Goal: Use online tool/utility: Utilize a website feature to perform a specific function

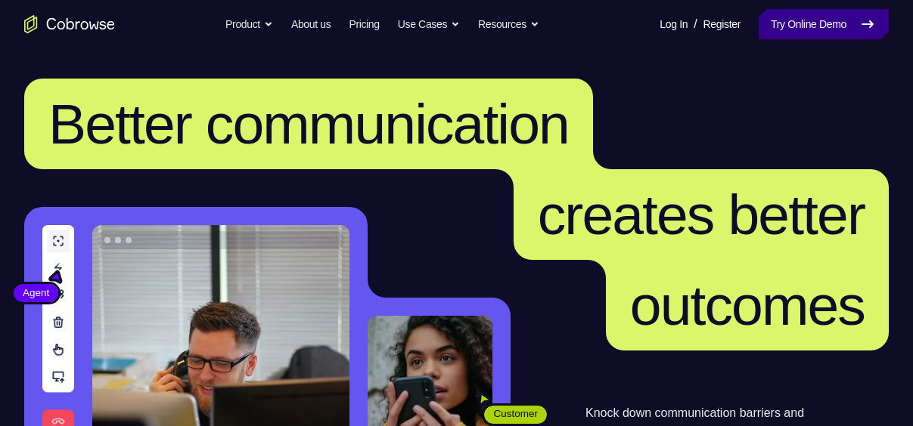
click at [777, 23] on link "Try Online Demo" at bounding box center [823, 24] width 130 height 30
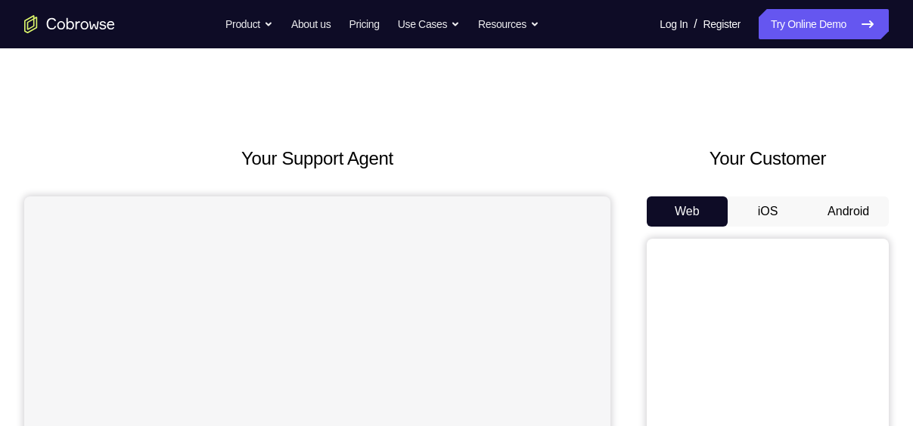
click at [854, 206] on button "Android" at bounding box center [848, 212] width 81 height 30
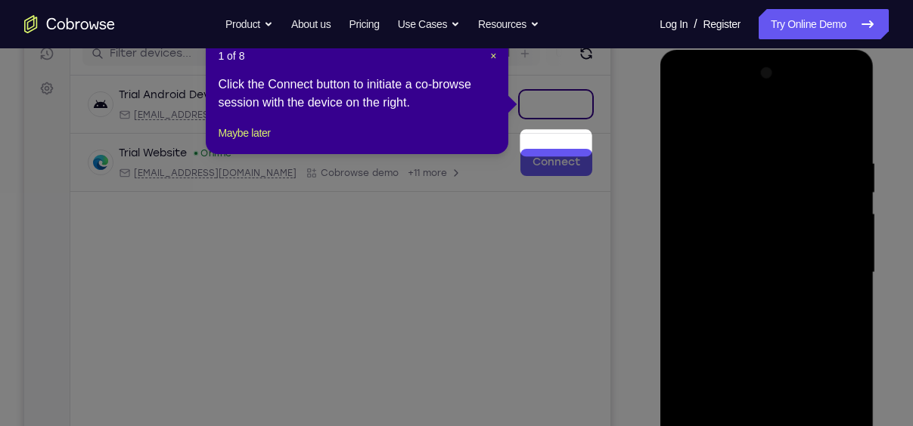
scroll to position [160, 0]
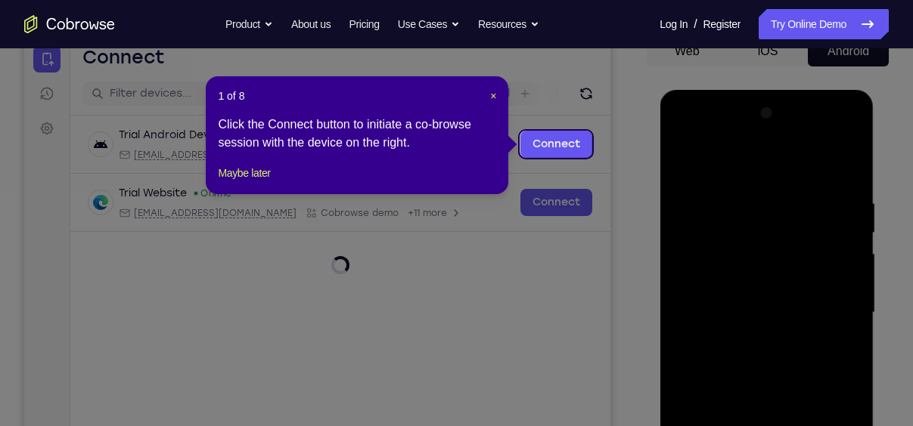
click at [496, 97] on span "×" at bounding box center [493, 96] width 6 height 12
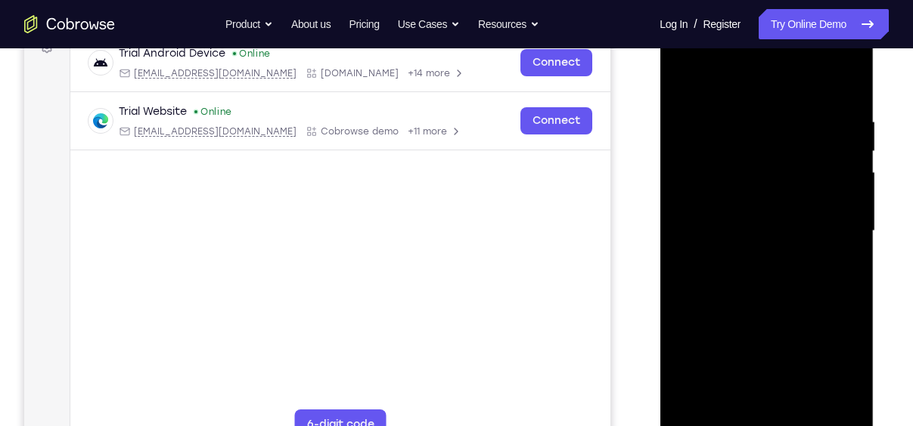
scroll to position [271, 0]
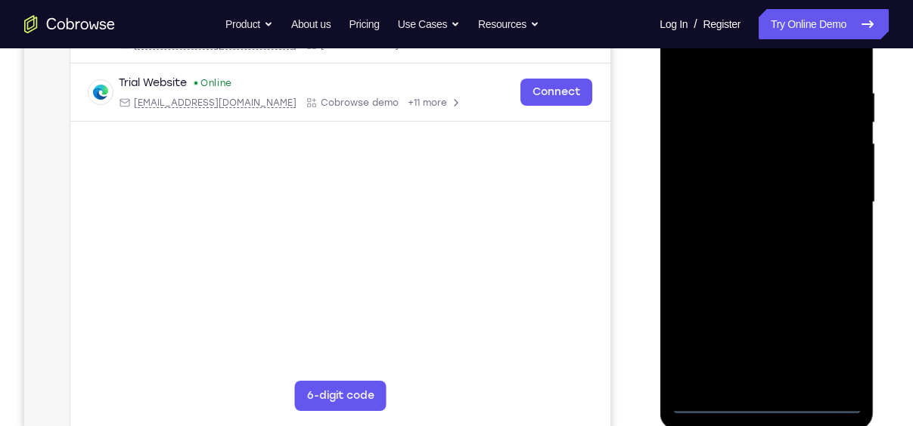
click at [759, 401] on div at bounding box center [766, 202] width 191 height 423
click at [838, 336] on div at bounding box center [766, 202] width 191 height 423
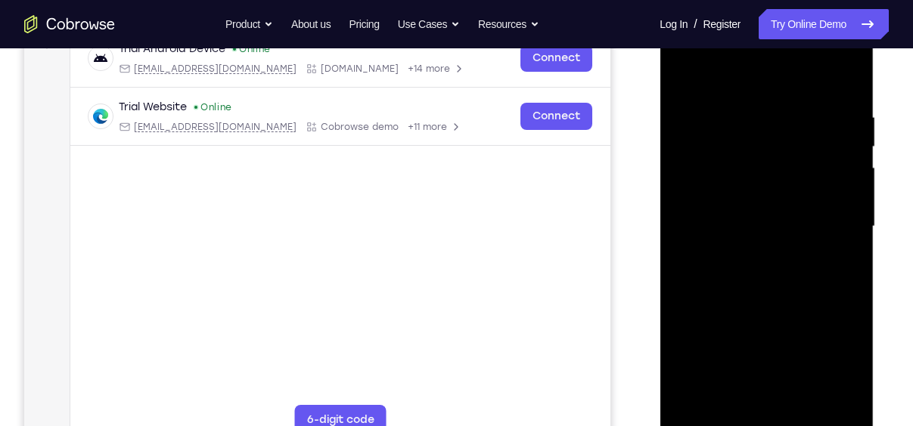
scroll to position [240, 0]
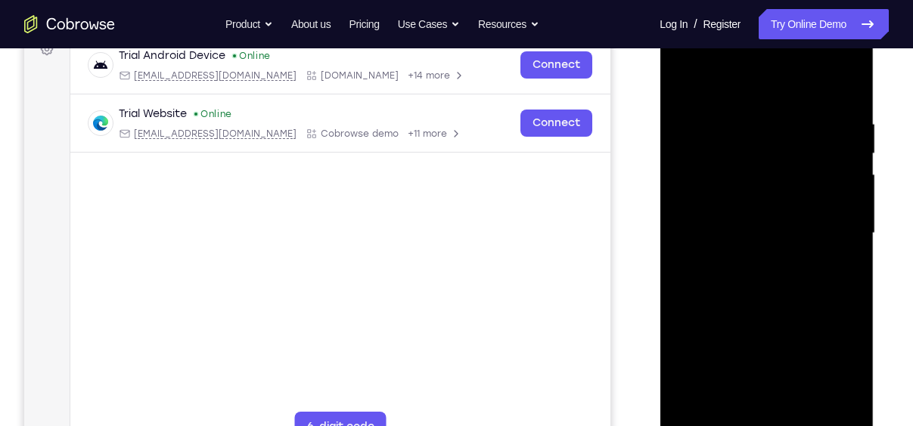
click at [690, 56] on div at bounding box center [766, 233] width 191 height 423
click at [700, 185] on div at bounding box center [766, 233] width 191 height 423
click at [728, 231] on div at bounding box center [766, 233] width 191 height 423
click at [729, 219] on div at bounding box center [766, 233] width 191 height 423
click at [741, 252] on div at bounding box center [766, 233] width 191 height 423
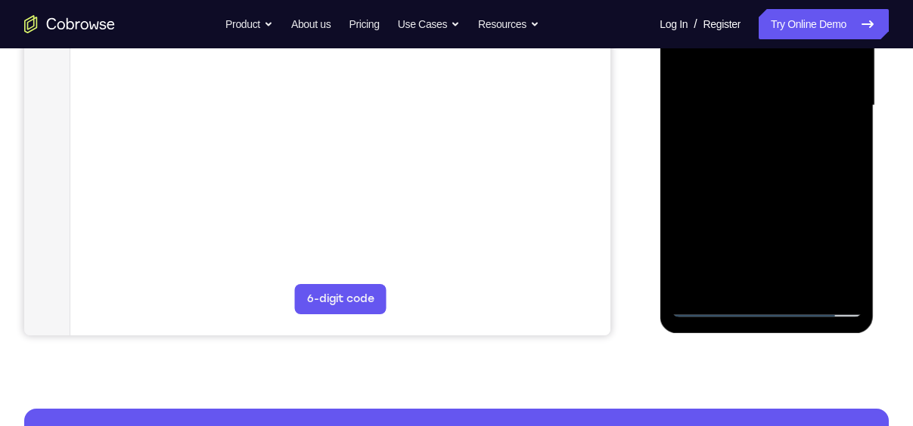
scroll to position [365, 0]
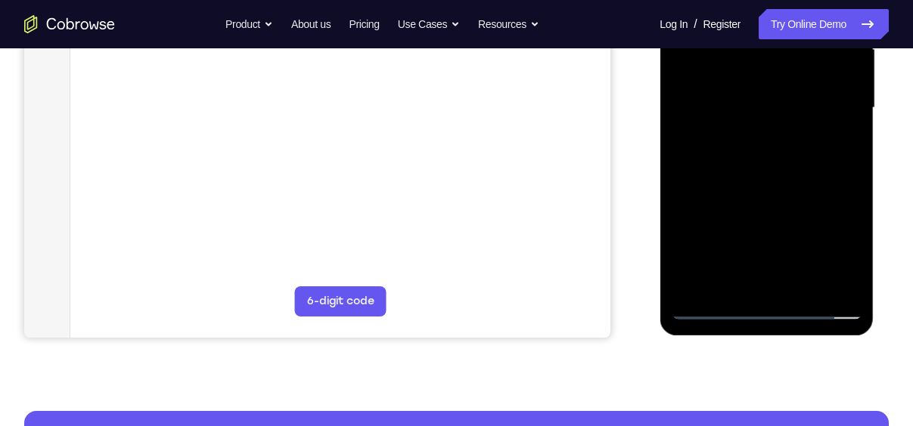
drag, startPoint x: 755, startPoint y: 116, endPoint x: 740, endPoint y: 153, distance: 39.6
click at [740, 153] on div at bounding box center [766, 107] width 191 height 423
click at [743, 274] on div at bounding box center [766, 107] width 191 height 423
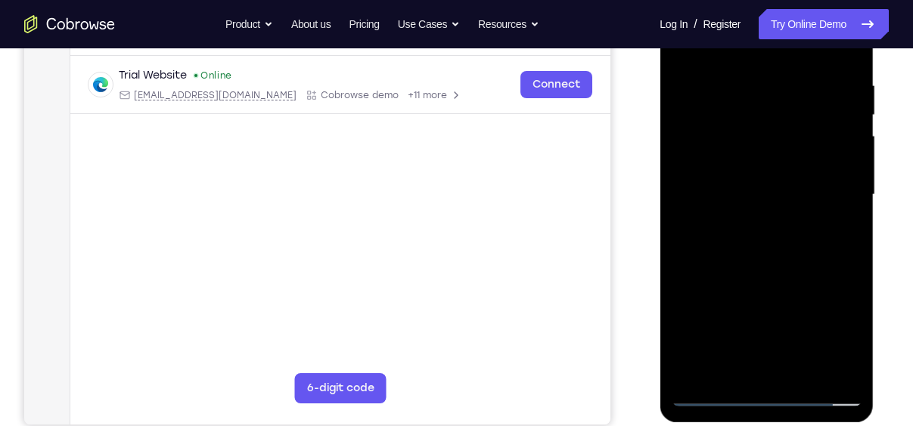
scroll to position [253, 0]
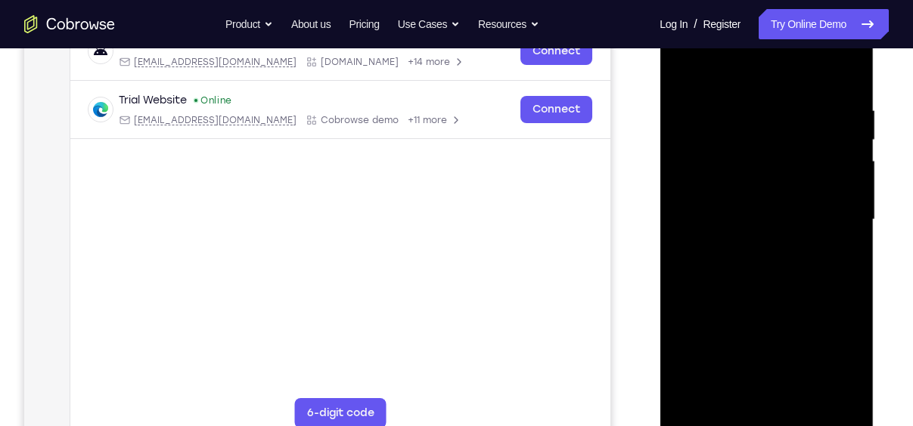
click at [749, 174] on div at bounding box center [766, 219] width 191 height 423
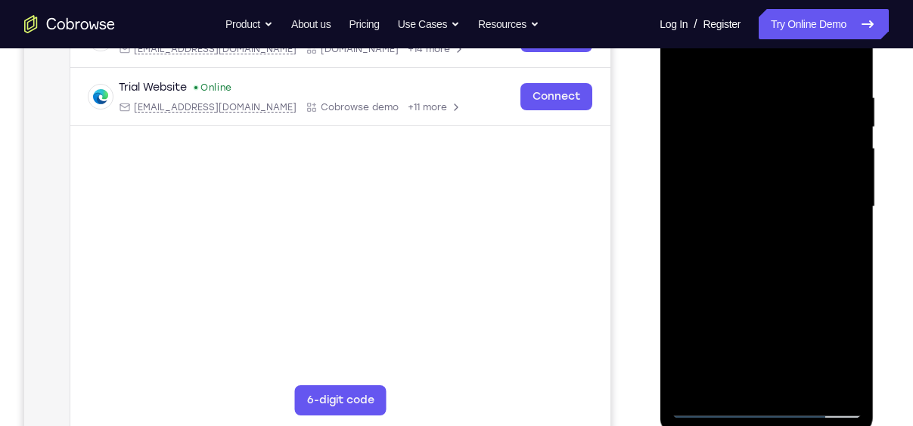
scroll to position [258, 0]
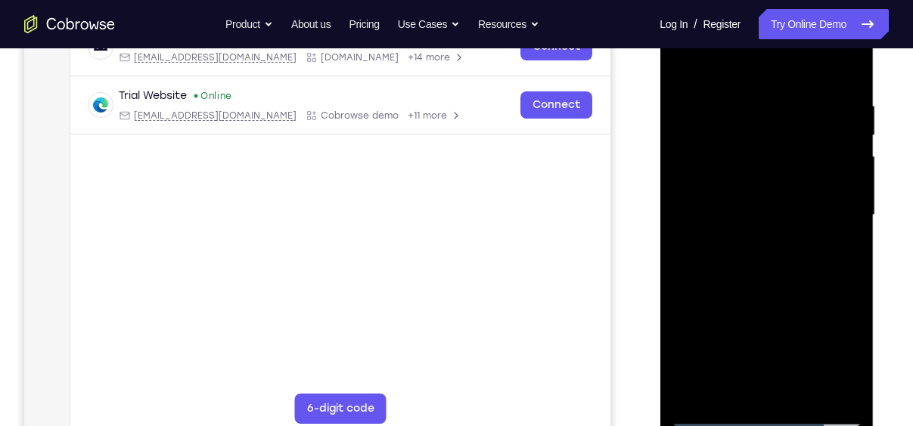
click at [846, 226] on div at bounding box center [766, 215] width 191 height 423
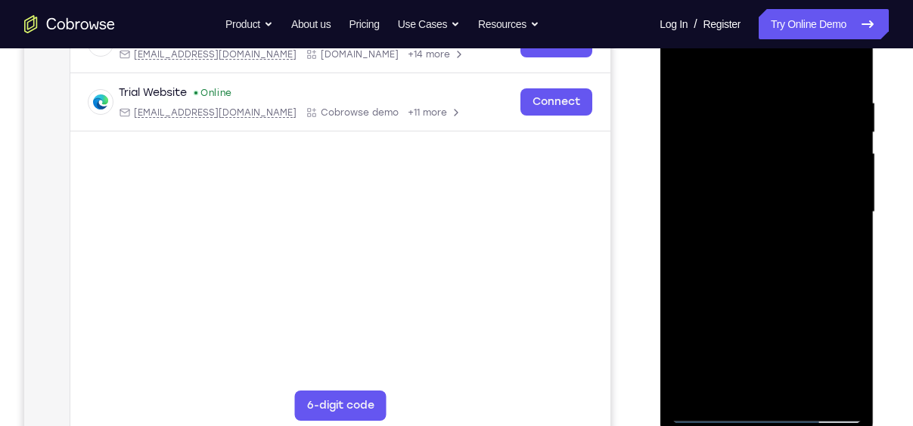
click at [820, 393] on div at bounding box center [766, 212] width 191 height 423
click at [850, 216] on div at bounding box center [766, 212] width 191 height 423
click at [848, 220] on div at bounding box center [766, 212] width 191 height 423
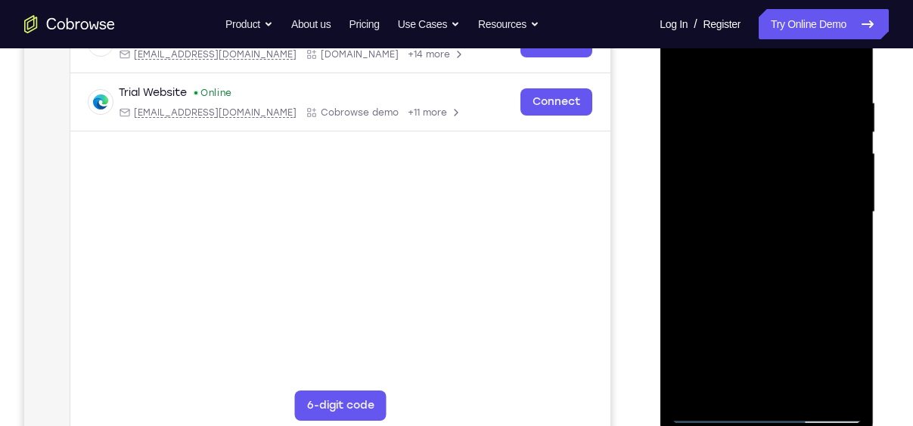
click at [848, 220] on div at bounding box center [766, 212] width 191 height 423
click at [819, 382] on div at bounding box center [766, 212] width 191 height 423
click at [845, 216] on div at bounding box center [766, 212] width 191 height 423
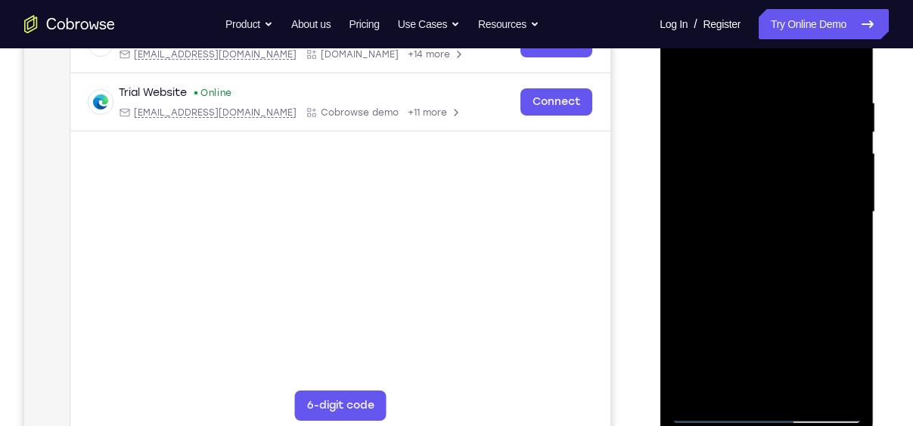
click at [850, 220] on div at bounding box center [766, 212] width 191 height 423
click at [852, 67] on div at bounding box center [766, 212] width 191 height 423
click at [817, 75] on div at bounding box center [766, 212] width 191 height 423
click at [755, 305] on div at bounding box center [766, 212] width 191 height 423
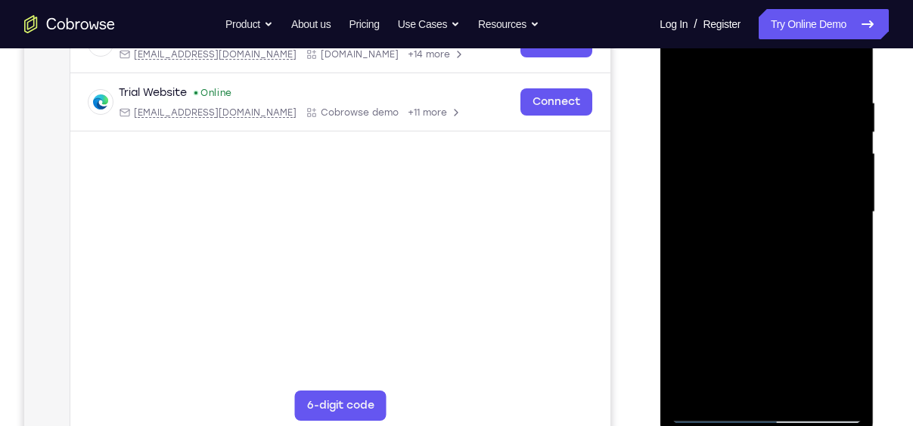
click at [681, 55] on div at bounding box center [766, 212] width 191 height 423
click at [684, 55] on div at bounding box center [766, 212] width 191 height 423
